Goal: Information Seeking & Learning: Learn about a topic

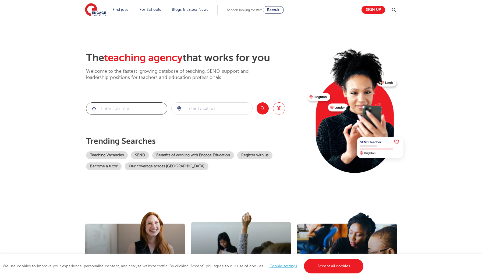
click at [139, 109] on input "search" at bounding box center [126, 109] width 81 height 12
type input "s"
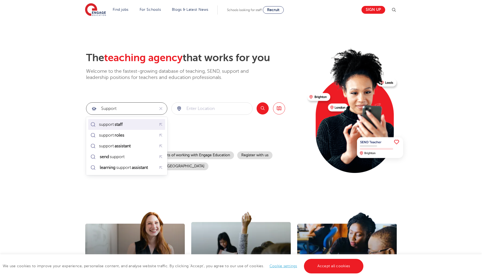
click at [145, 124] on div "support staff" at bounding box center [126, 124] width 75 height 8
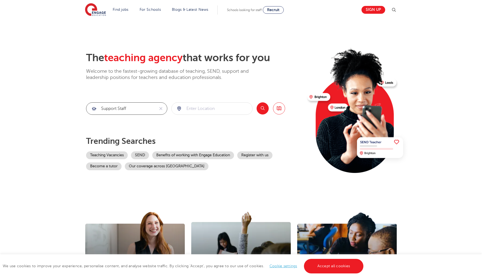
type input "support staff"
click at [239, 108] on input "search" at bounding box center [212, 109] width 81 height 12
click at [235, 122] on li "[GEOGRAPHIC_DATA]" at bounding box center [212, 124] width 77 height 11
type input "[GEOGRAPHIC_DATA]"
click at [263, 106] on button "Search" at bounding box center [263, 108] width 12 height 12
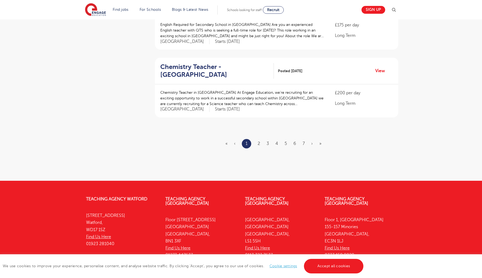
scroll to position [637, 0]
